Goal: Find specific page/section: Find specific page/section

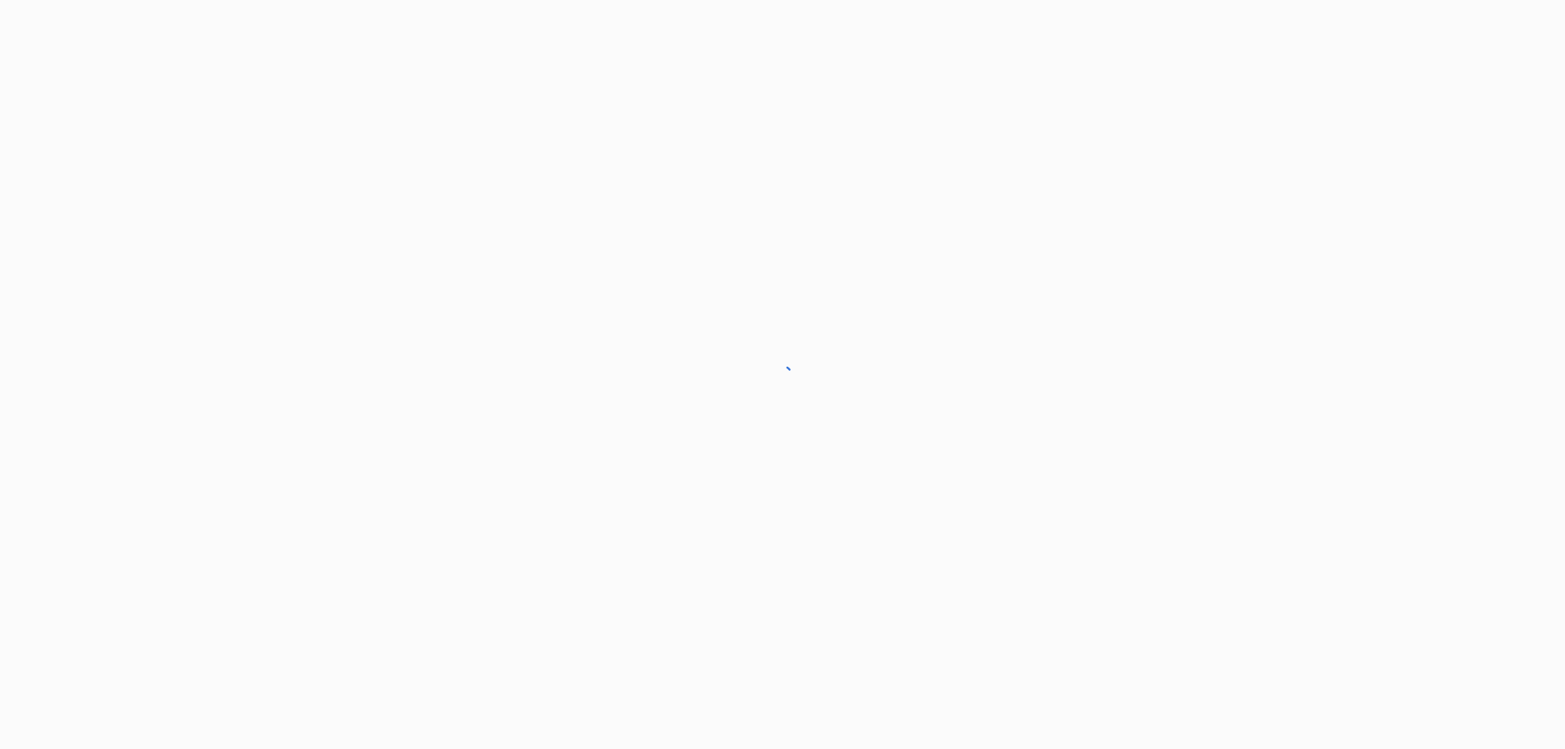
click at [30, 24] on div at bounding box center [782, 374] width 1565 height 749
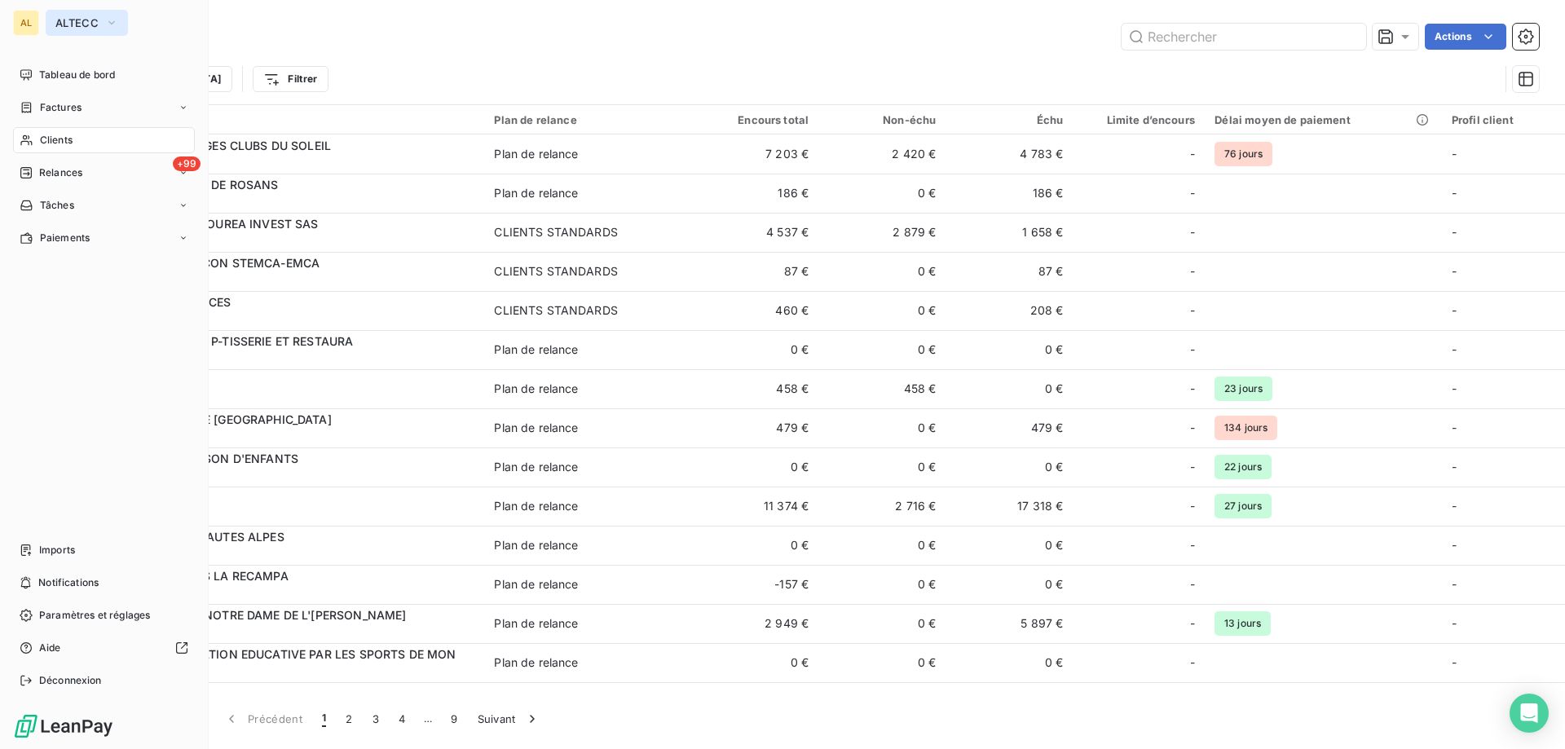
click at [105, 23] on icon "button" at bounding box center [111, 23] width 13 height 16
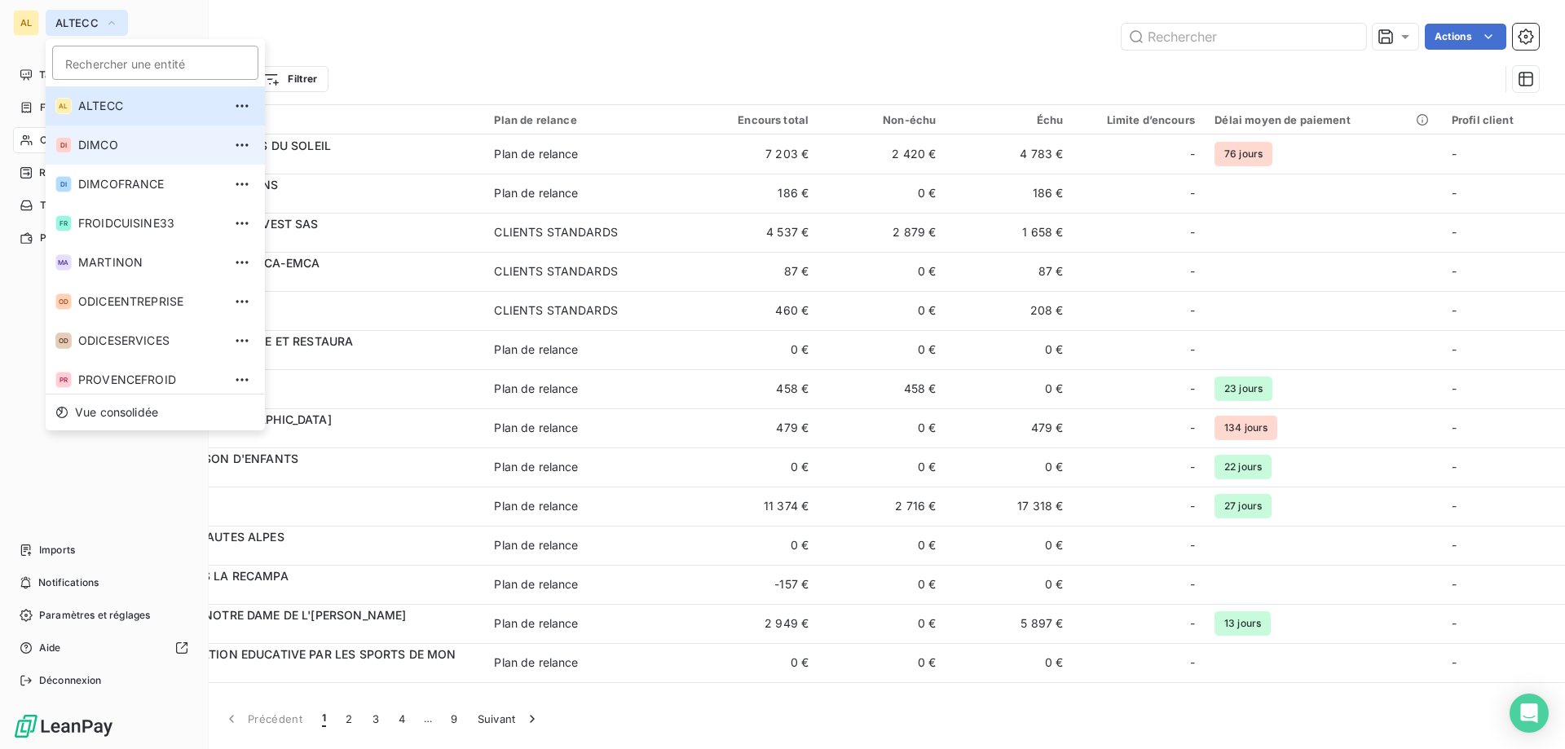
click at [90, 139] on li "DI DIMCO" at bounding box center [155, 145] width 219 height 39
